Goal: Task Accomplishment & Management: Use online tool/utility

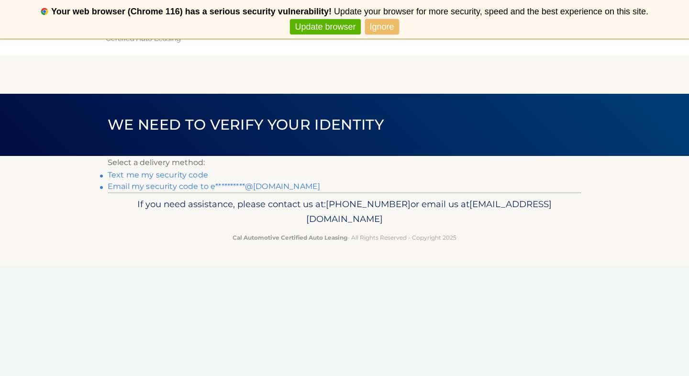
click at [247, 162] on p "Select a delivery method:" at bounding box center [345, 162] width 474 height 13
click at [192, 176] on link "Text me my security code" at bounding box center [158, 174] width 101 height 9
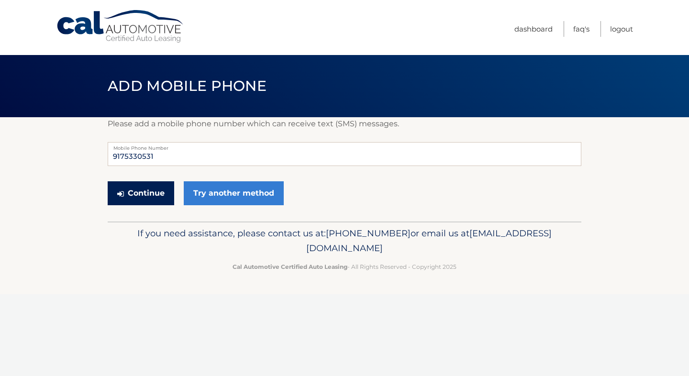
click at [153, 195] on button "Continue" at bounding box center [141, 193] width 67 height 24
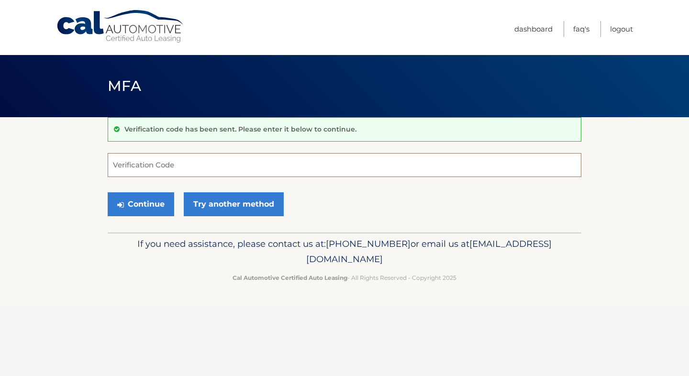
click at [154, 169] on input "Verification Code" at bounding box center [345, 165] width 474 height 24
